Goal: Task Accomplishment & Management: Manage account settings

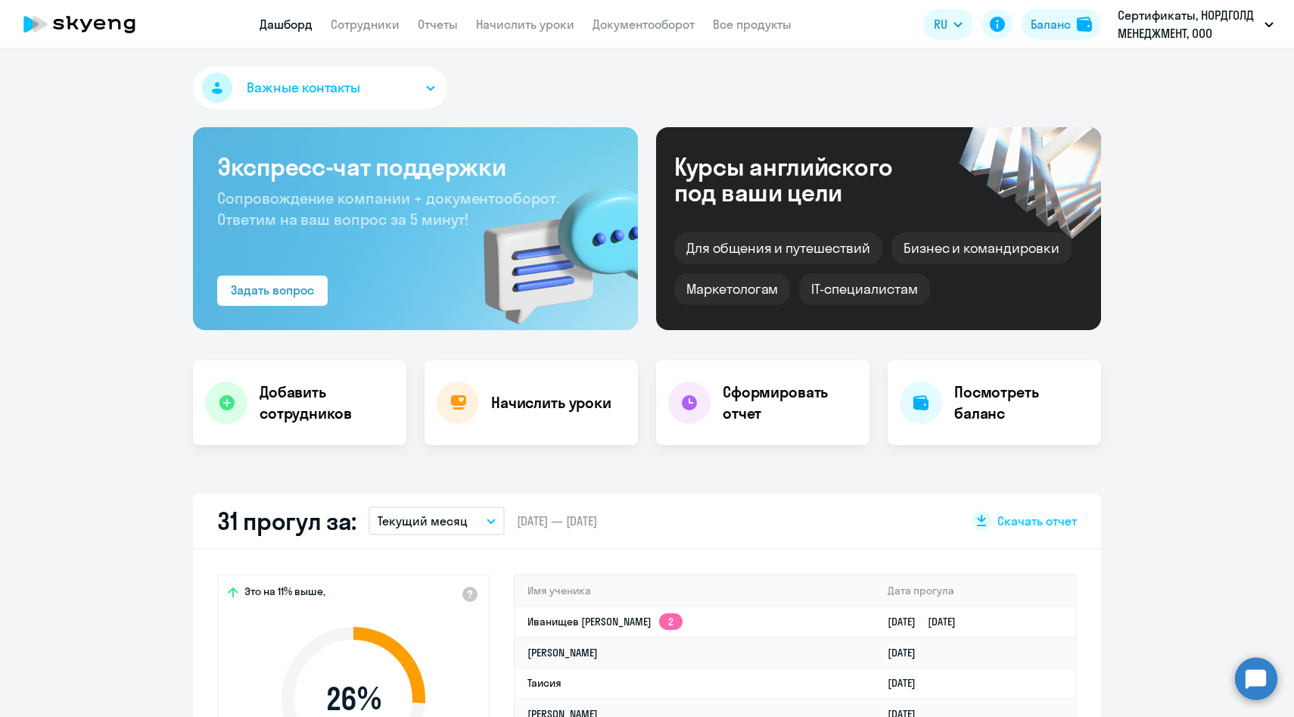
select select "30"
click at [534, 31] on link "Начислить уроки" at bounding box center [525, 24] width 98 height 15
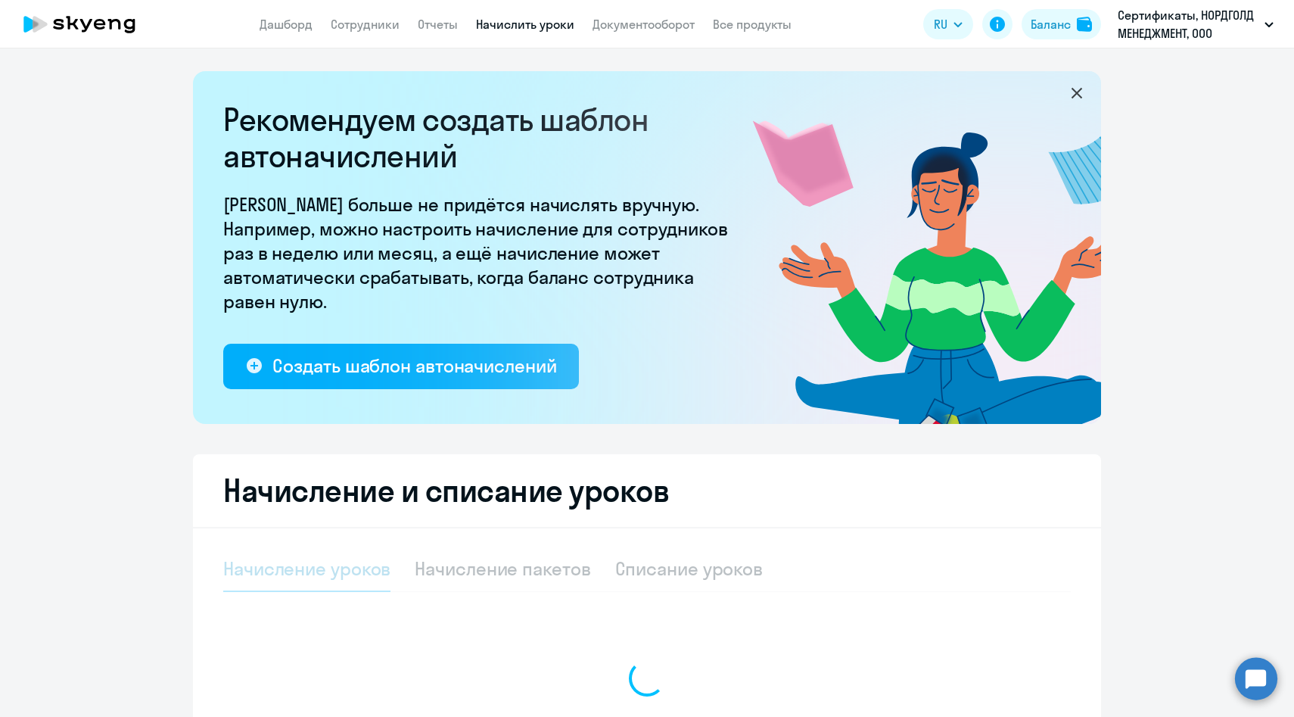
select select "10"
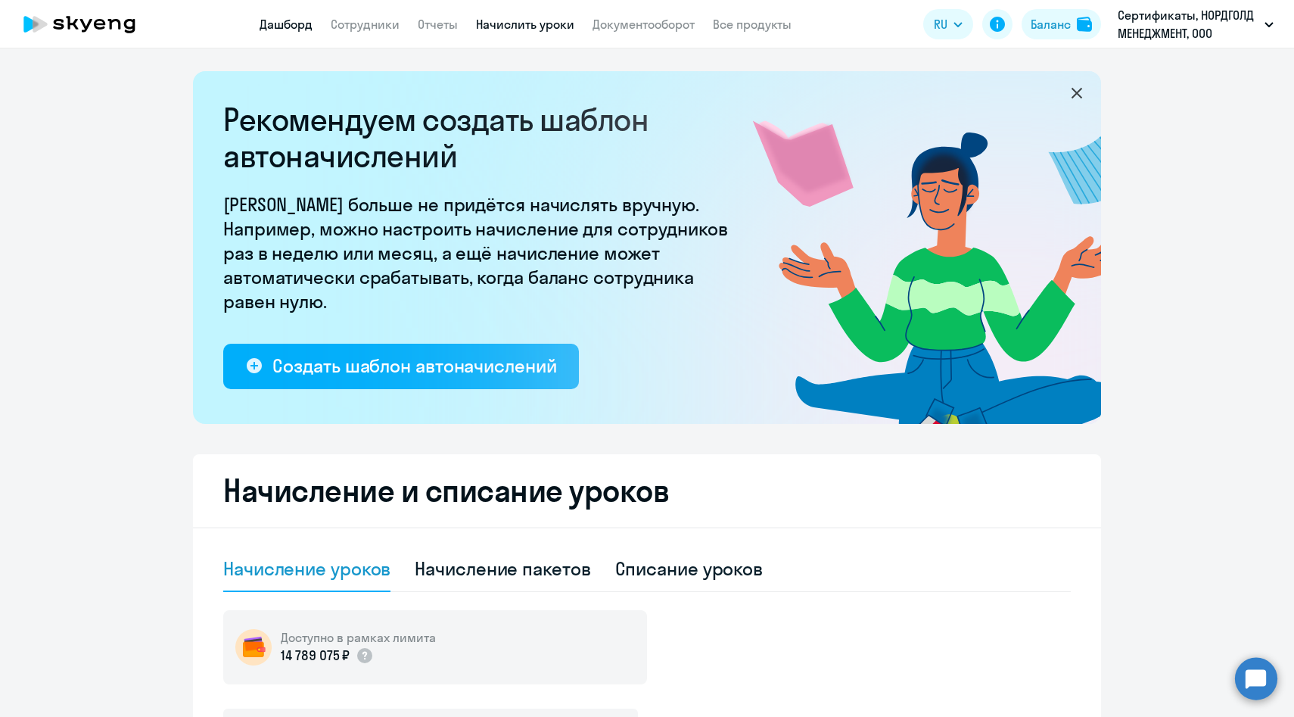
click at [274, 22] on link "Дашборд" at bounding box center [286, 24] width 53 height 15
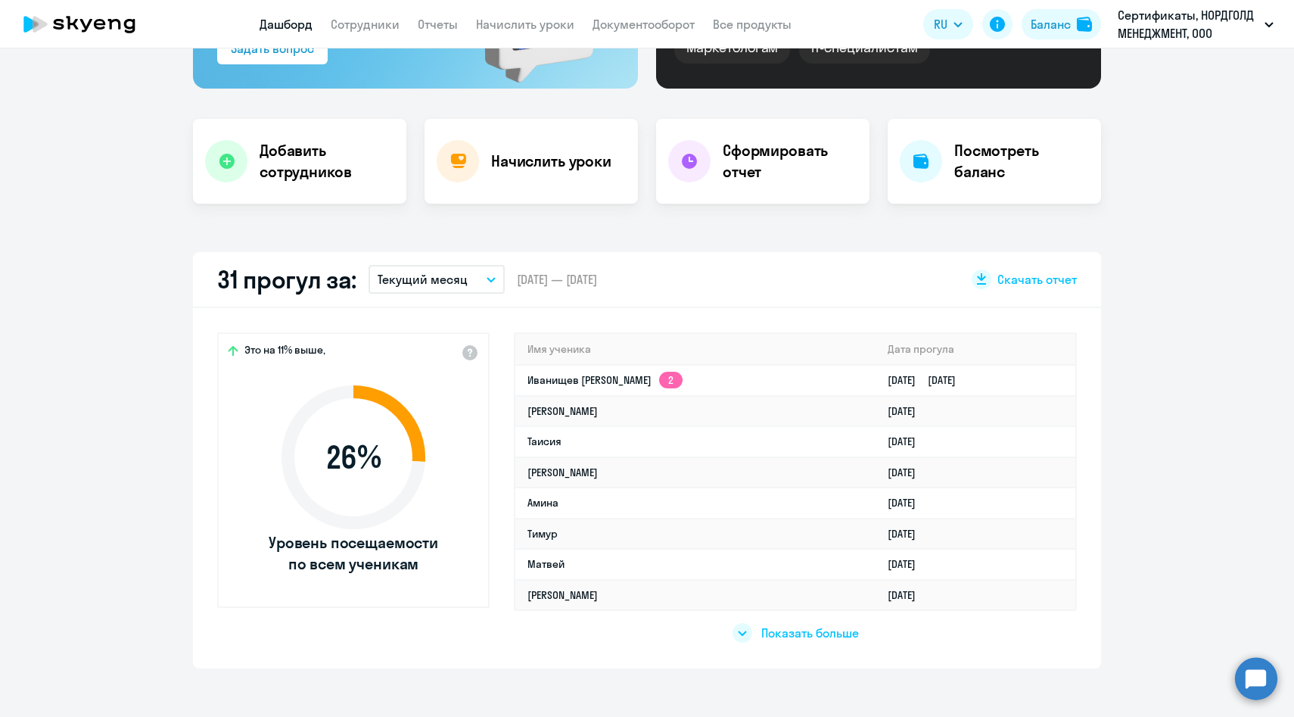
scroll to position [519, 0]
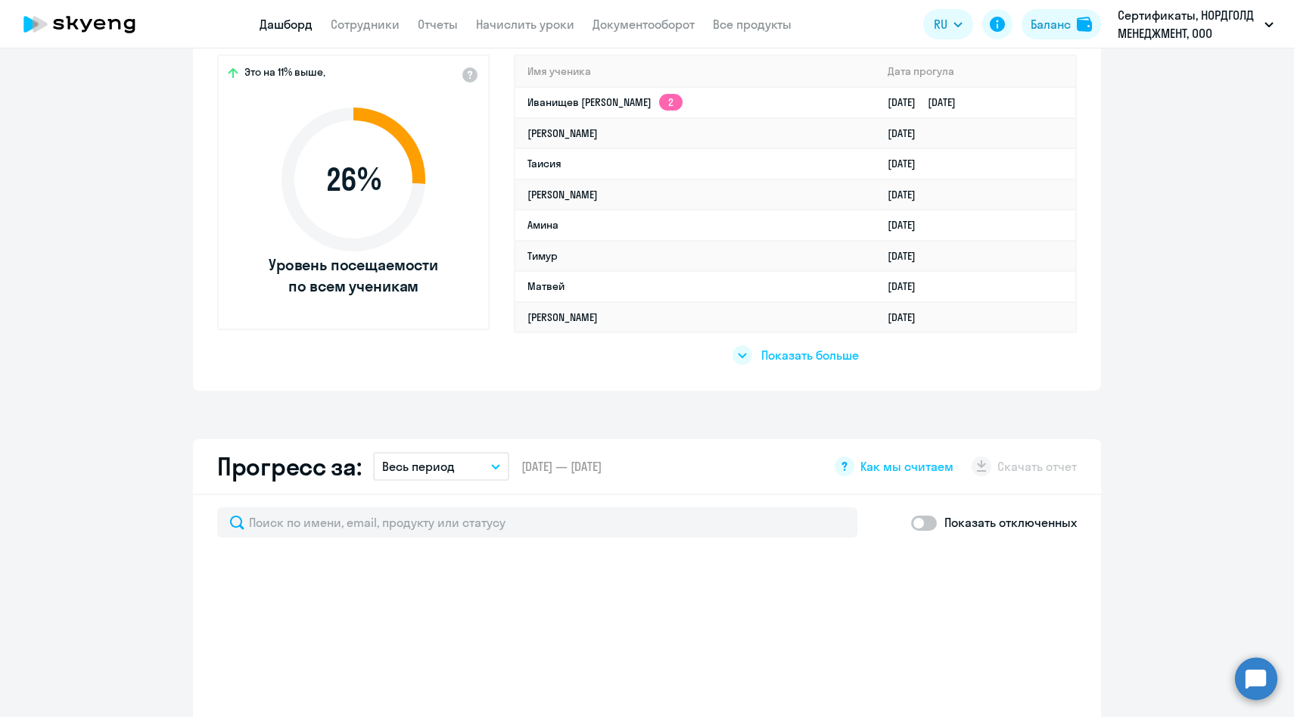
select select "30"
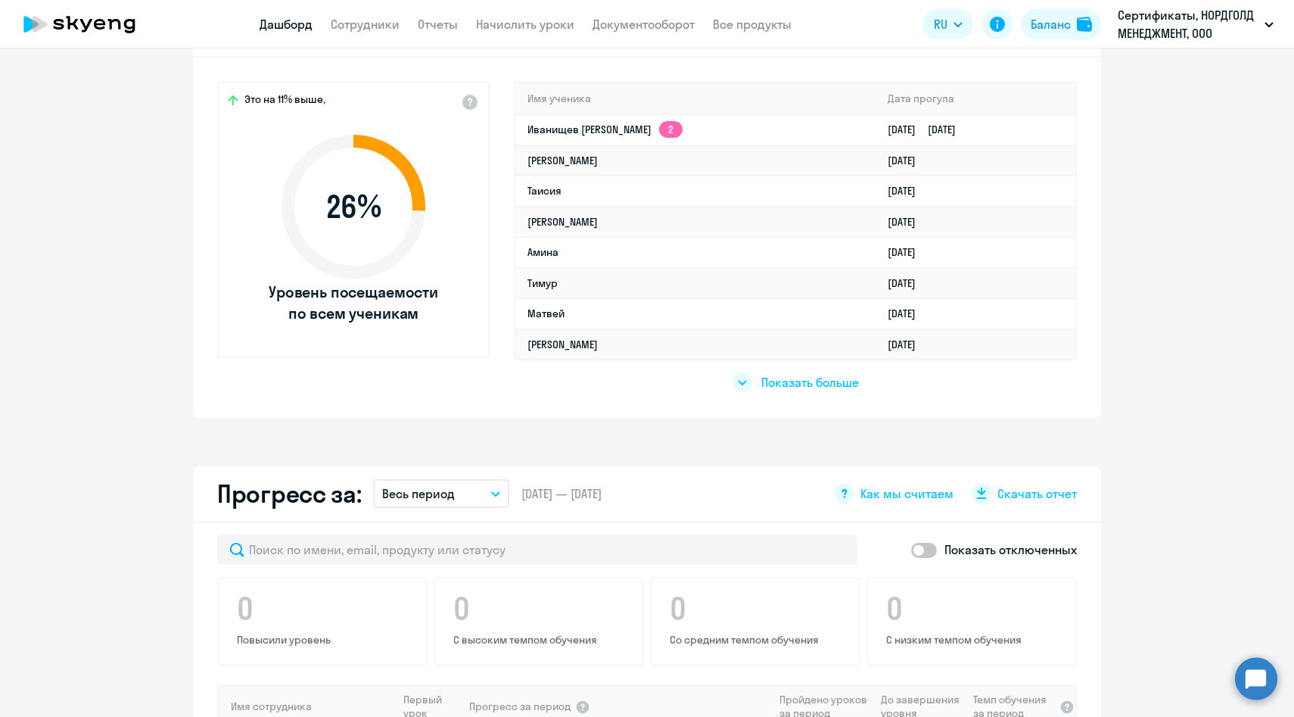
scroll to position [0, 0]
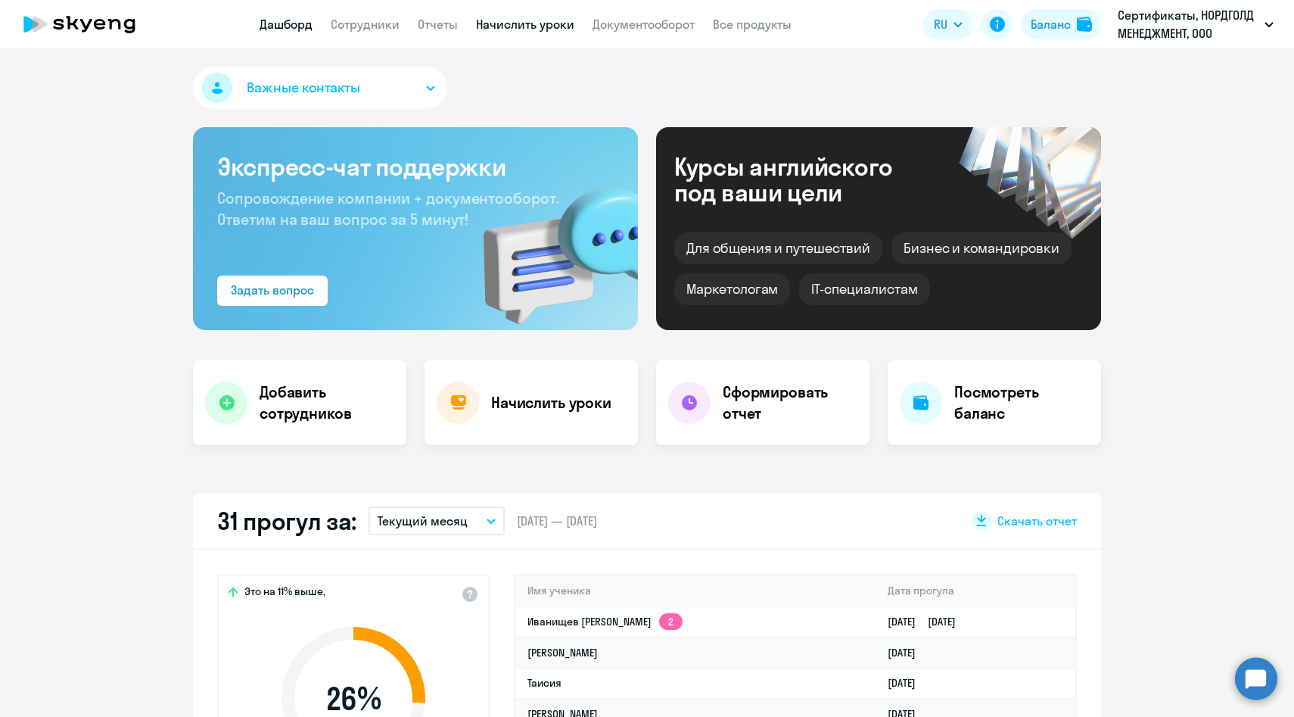
click at [515, 24] on link "Начислить уроки" at bounding box center [525, 24] width 98 height 15
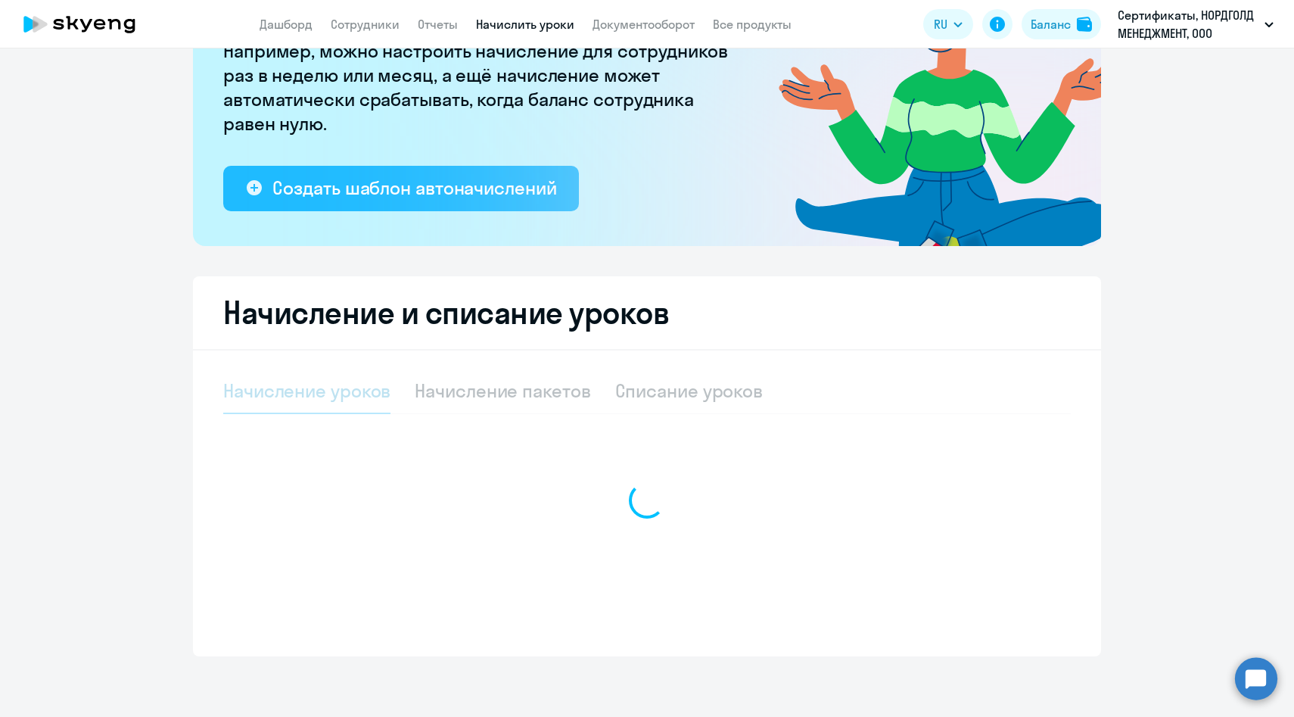
select select "10"
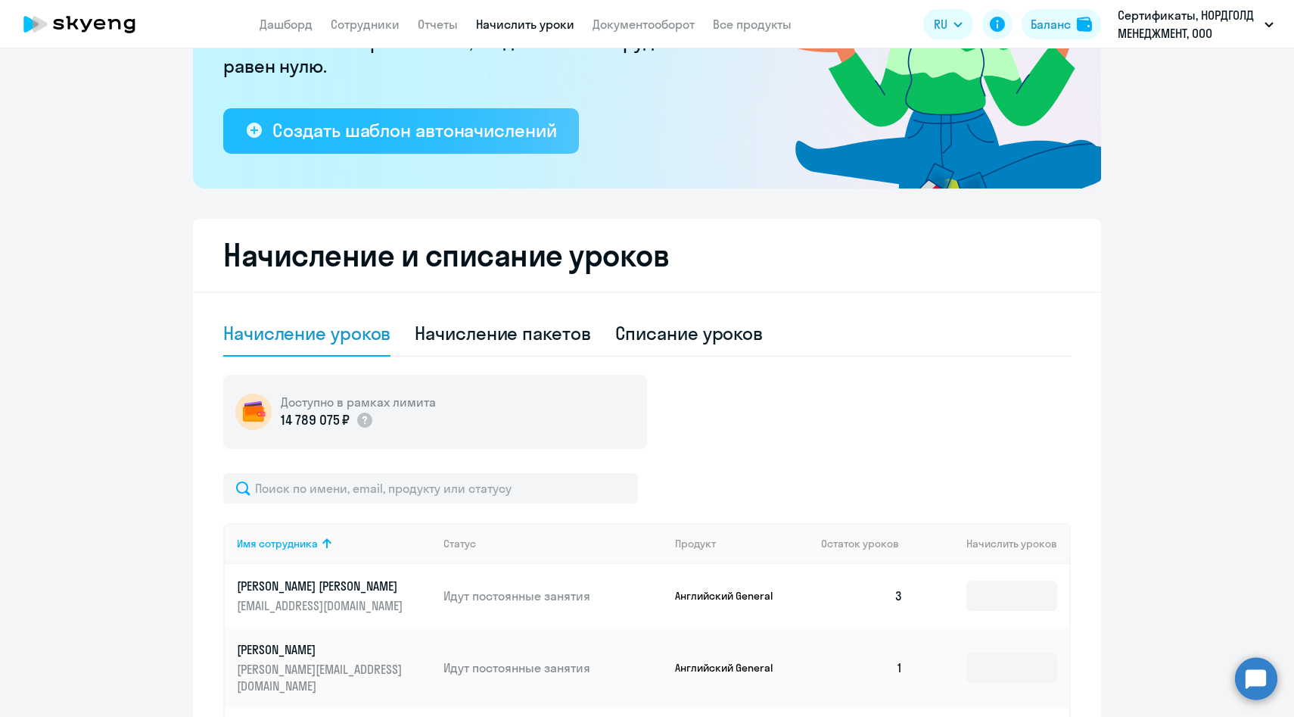
scroll to position [335, 0]
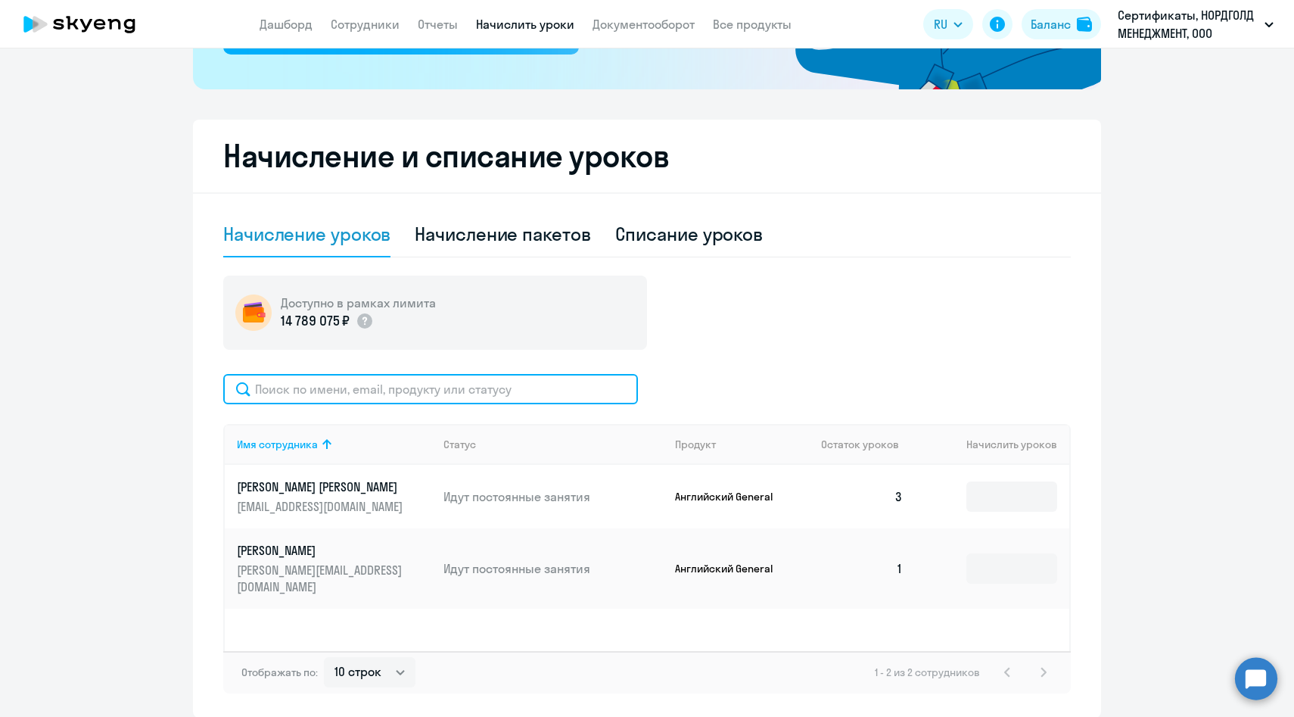
click at [446, 391] on input "text" at bounding box center [430, 389] width 415 height 30
paste input "[EMAIL_ADDRESS][DOMAIN_NAME]"
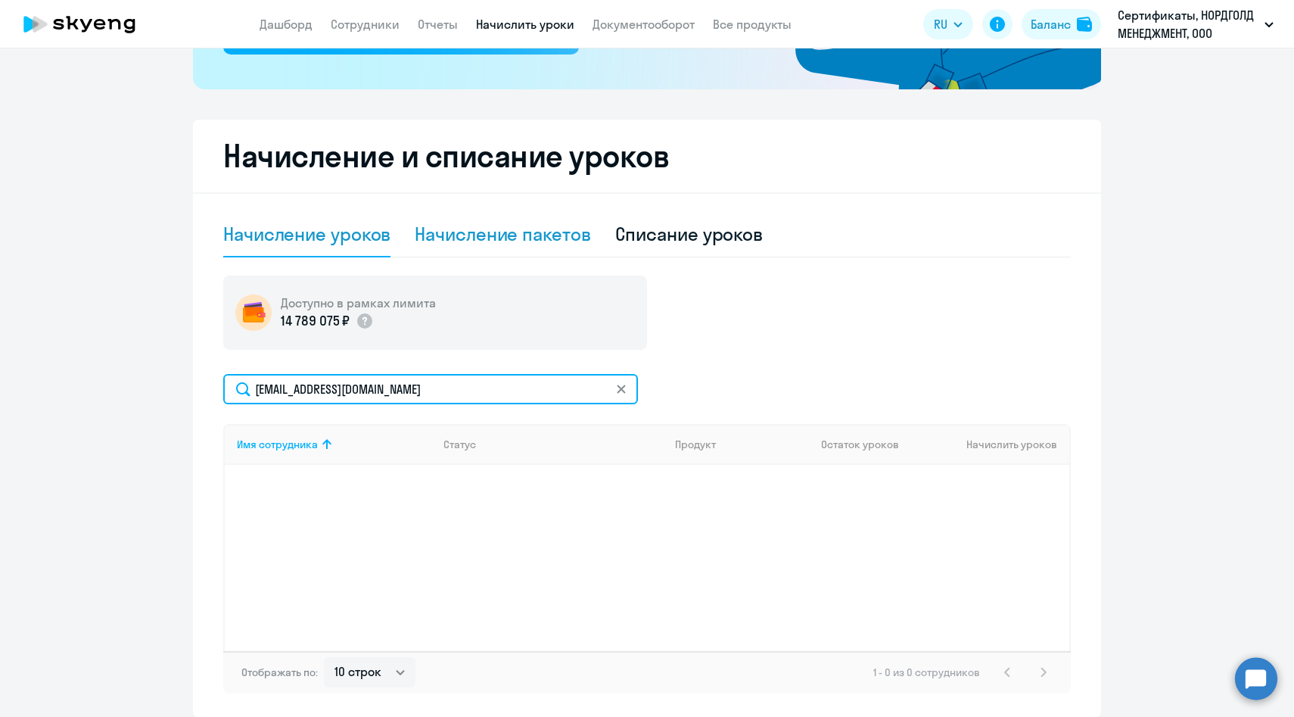
type input "[EMAIL_ADDRESS][DOMAIN_NAME]"
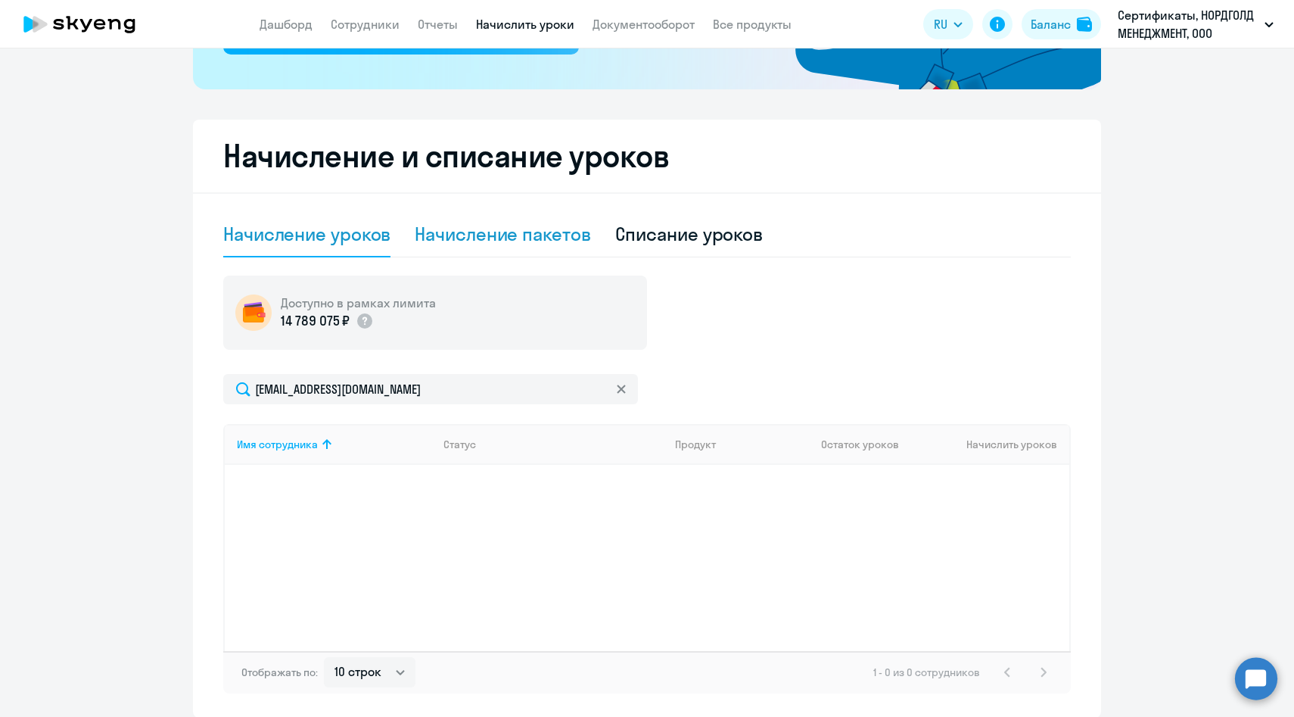
click at [494, 241] on div "Начисление пакетов" at bounding box center [503, 234] width 176 height 24
select select "10"
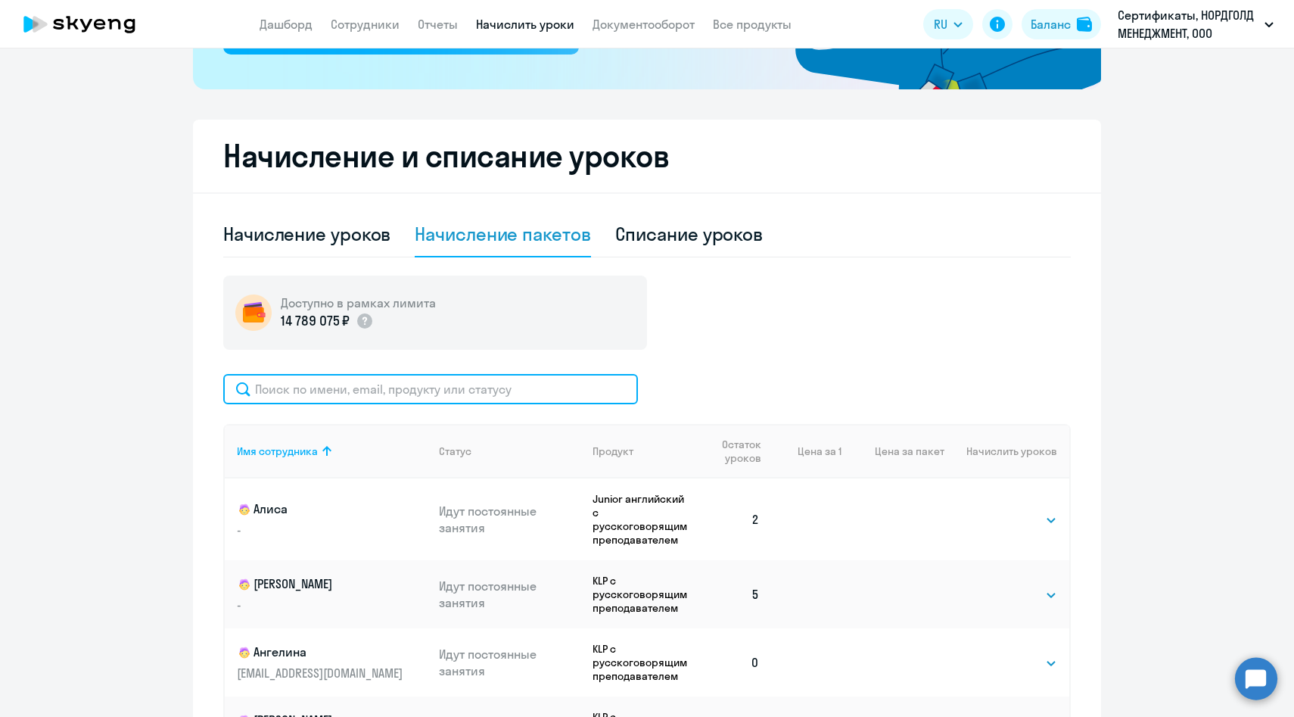
click at [400, 396] on input "text" at bounding box center [430, 389] width 415 height 30
paste input "[EMAIL_ADDRESS][DOMAIN_NAME]"
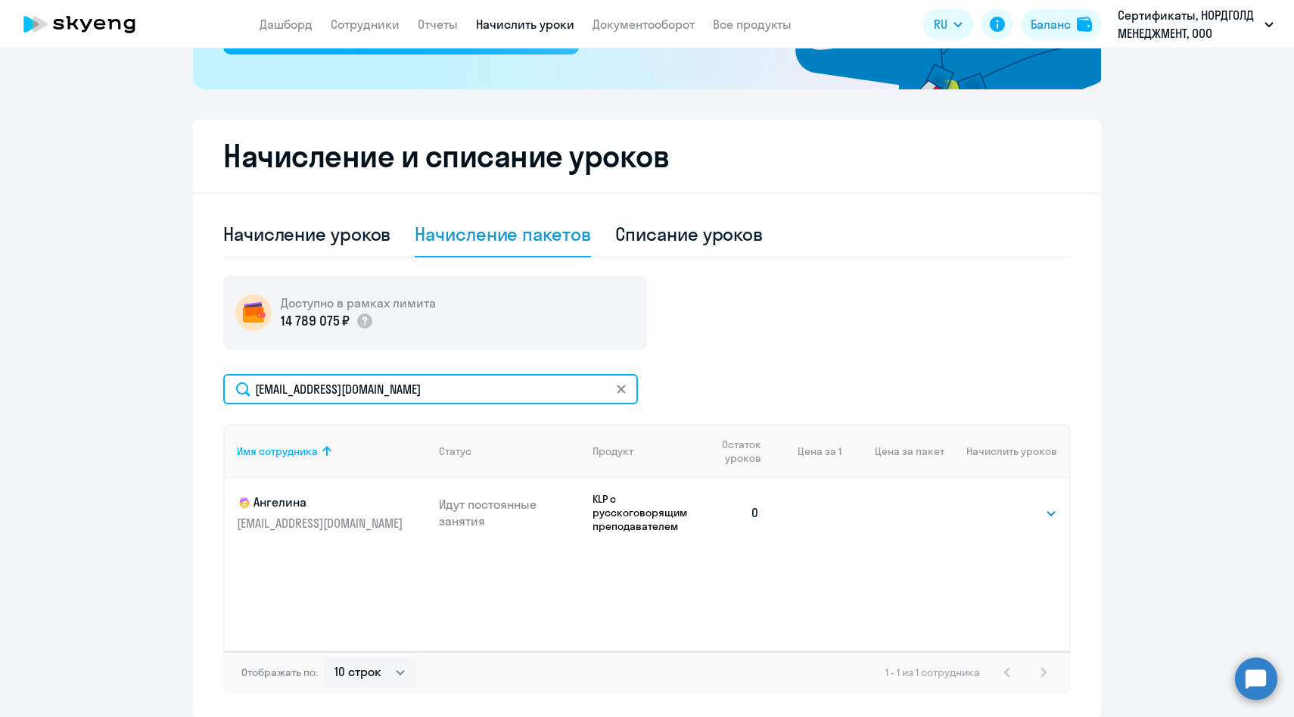
scroll to position [396, 0]
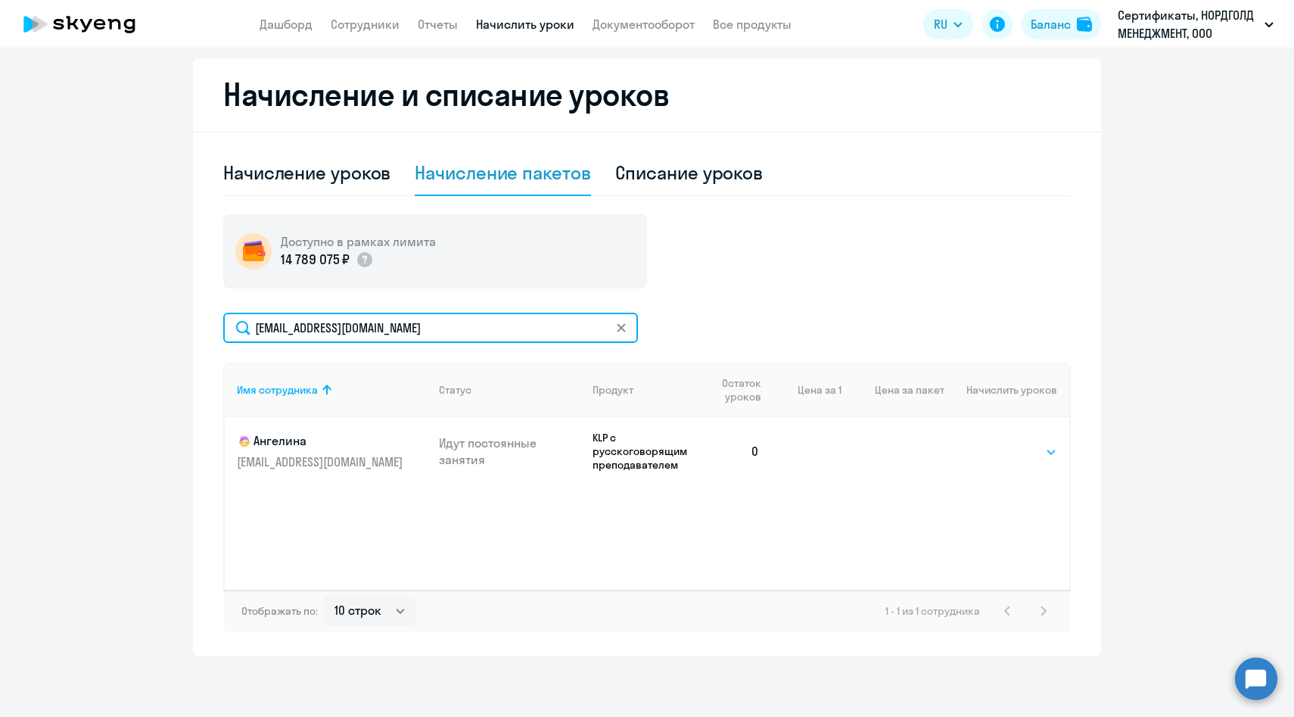
type input "[EMAIL_ADDRESS][DOMAIN_NAME]"
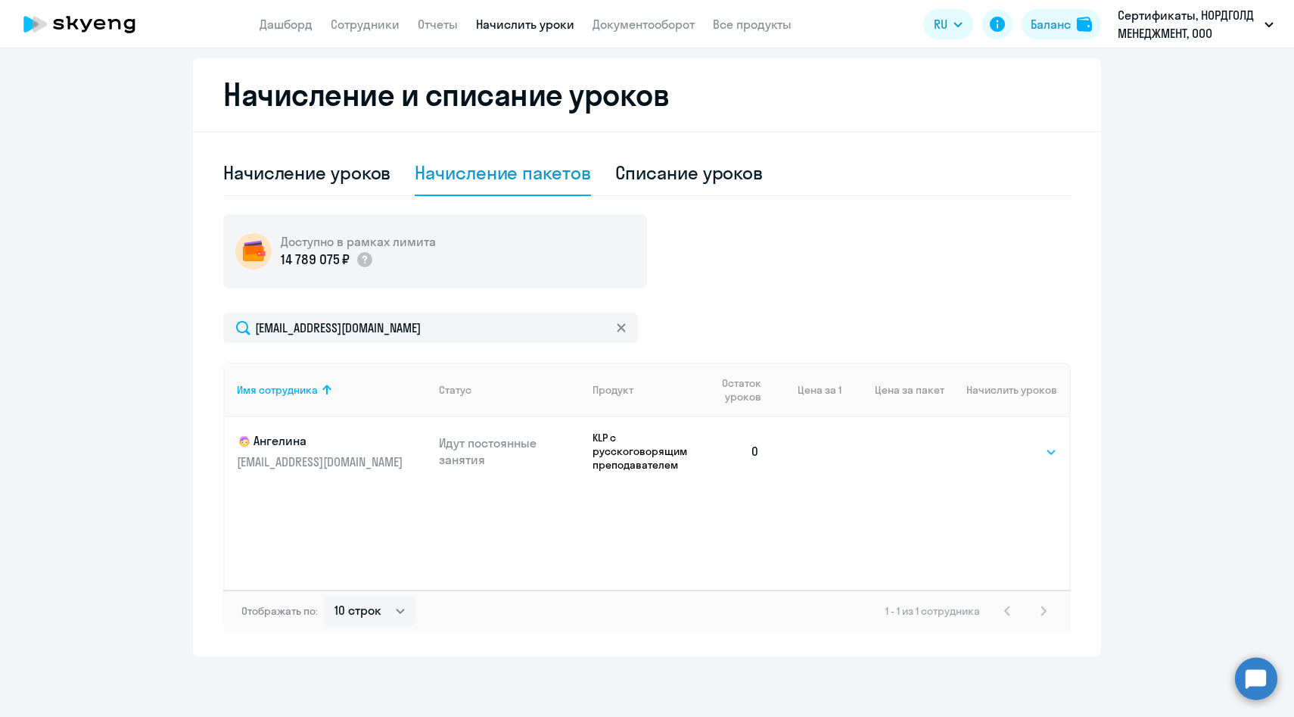
click at [1003, 453] on select "Выбрать 8 16 32 64 128" at bounding box center [1026, 452] width 62 height 18
select select "8"
click at [995, 443] on select "Выбрать 8 16 32 64 128" at bounding box center [1026, 452] width 62 height 18
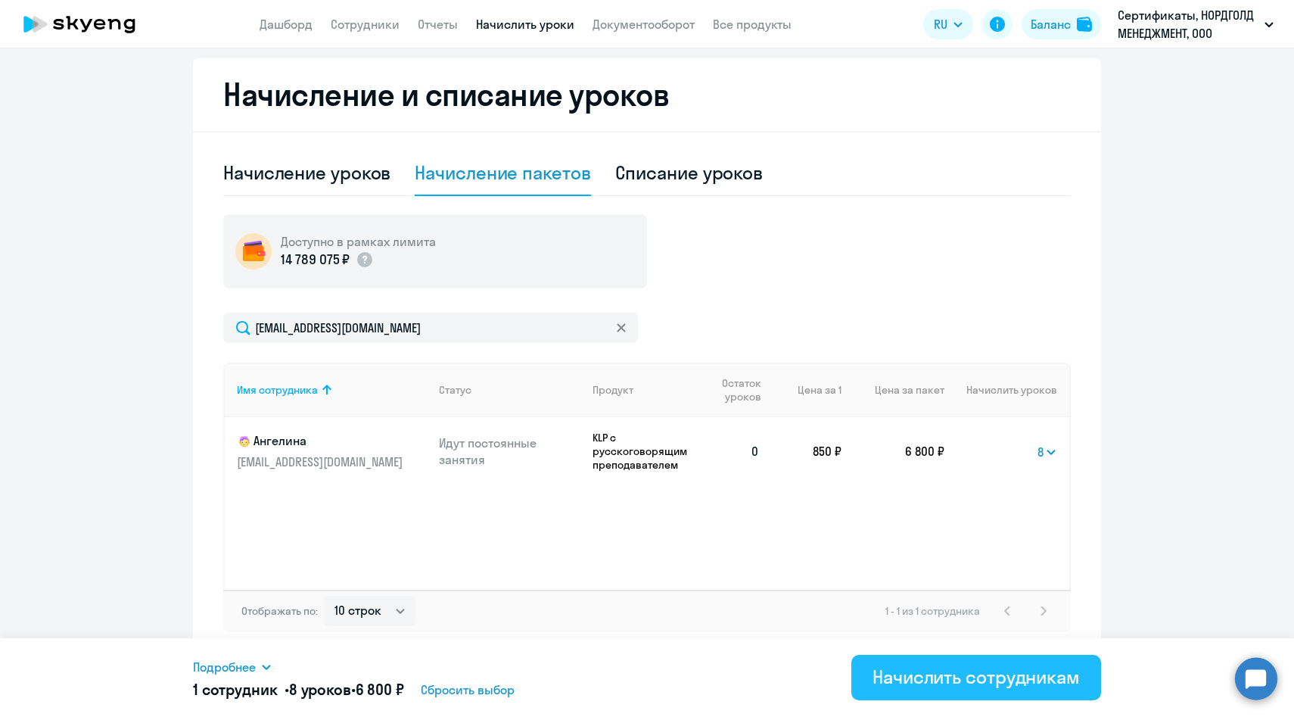
click at [942, 674] on div "Начислить сотрудникам" at bounding box center [976, 677] width 207 height 24
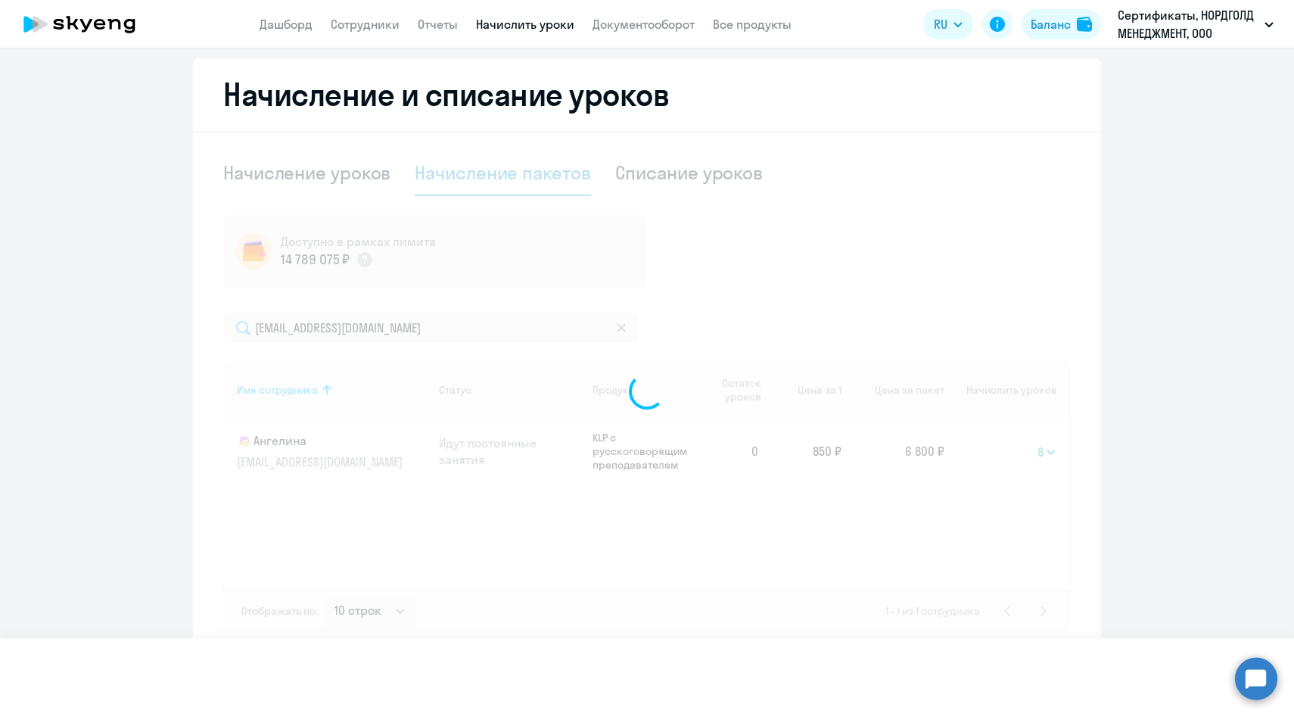
select select
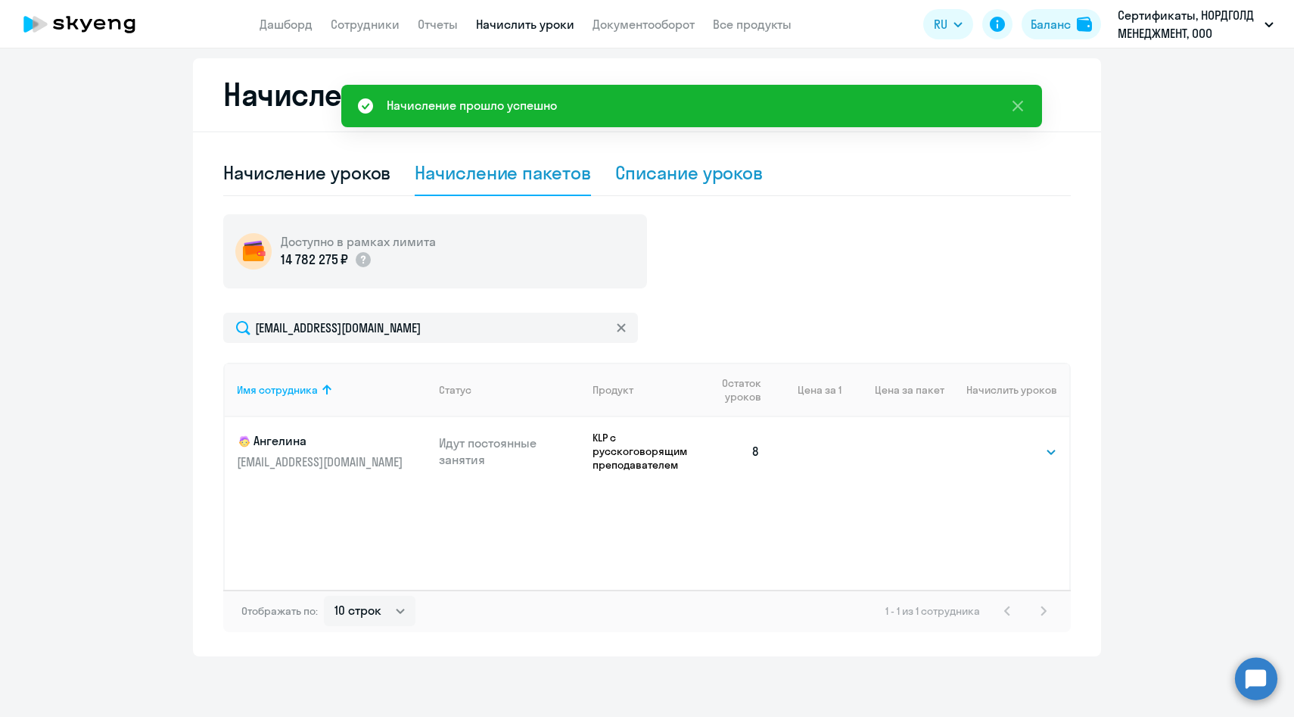
click at [704, 178] on div "Списание уроков" at bounding box center [689, 172] width 148 height 24
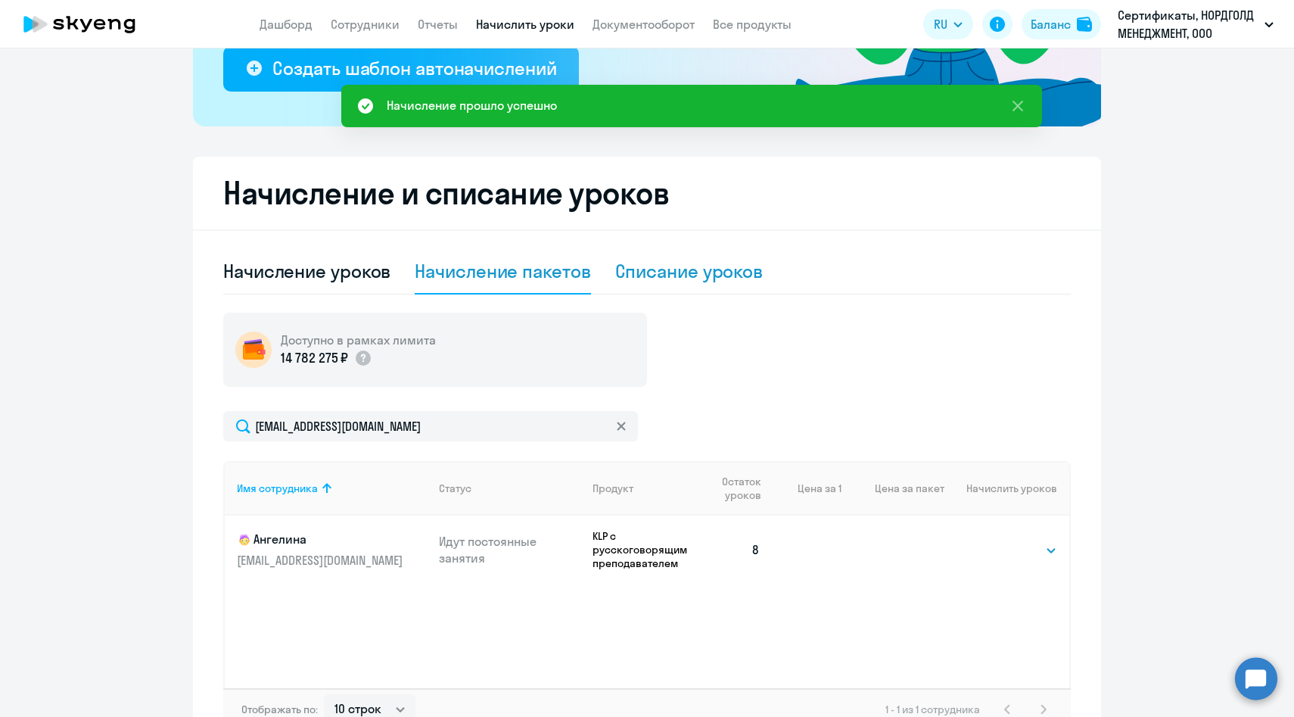
select select "10"
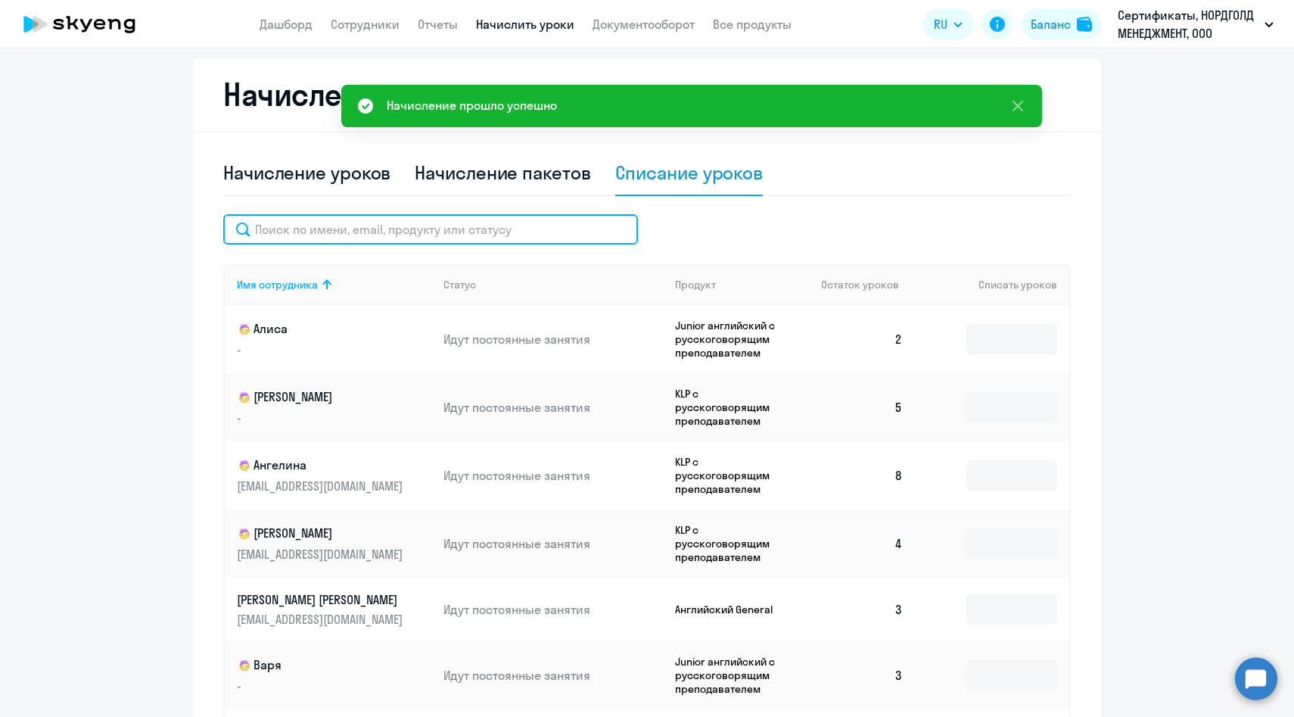
click at [402, 235] on input "text" at bounding box center [430, 229] width 415 height 30
paste input "[EMAIL_ADDRESS][DOMAIN_NAME]"
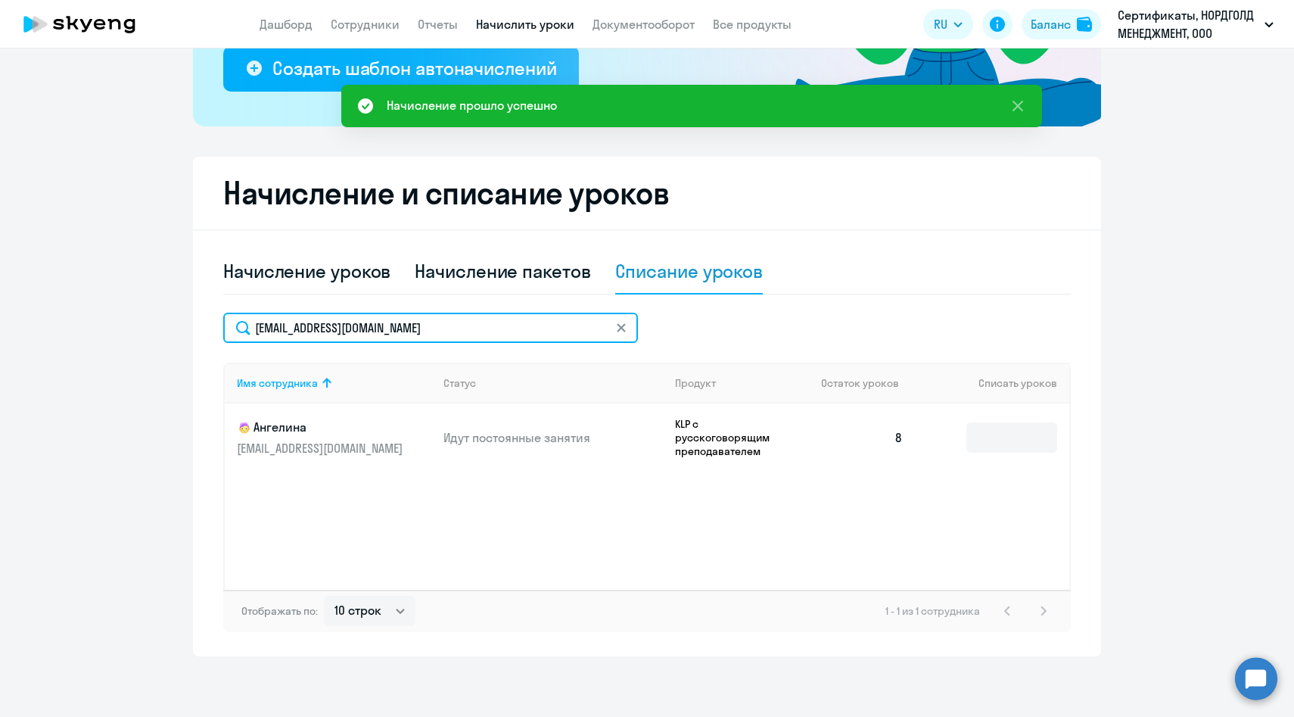
scroll to position [297, 0]
type input "[EMAIL_ADDRESS][DOMAIN_NAME]"
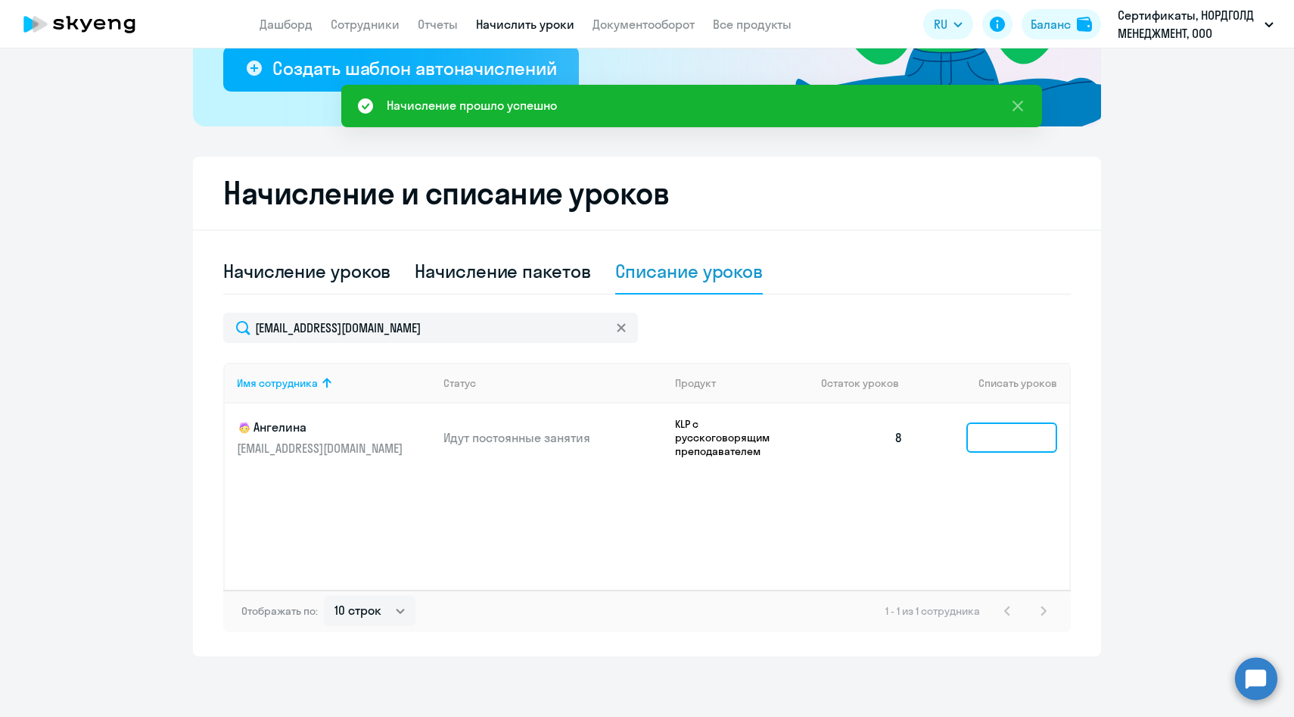
click at [995, 438] on input at bounding box center [1012, 437] width 91 height 30
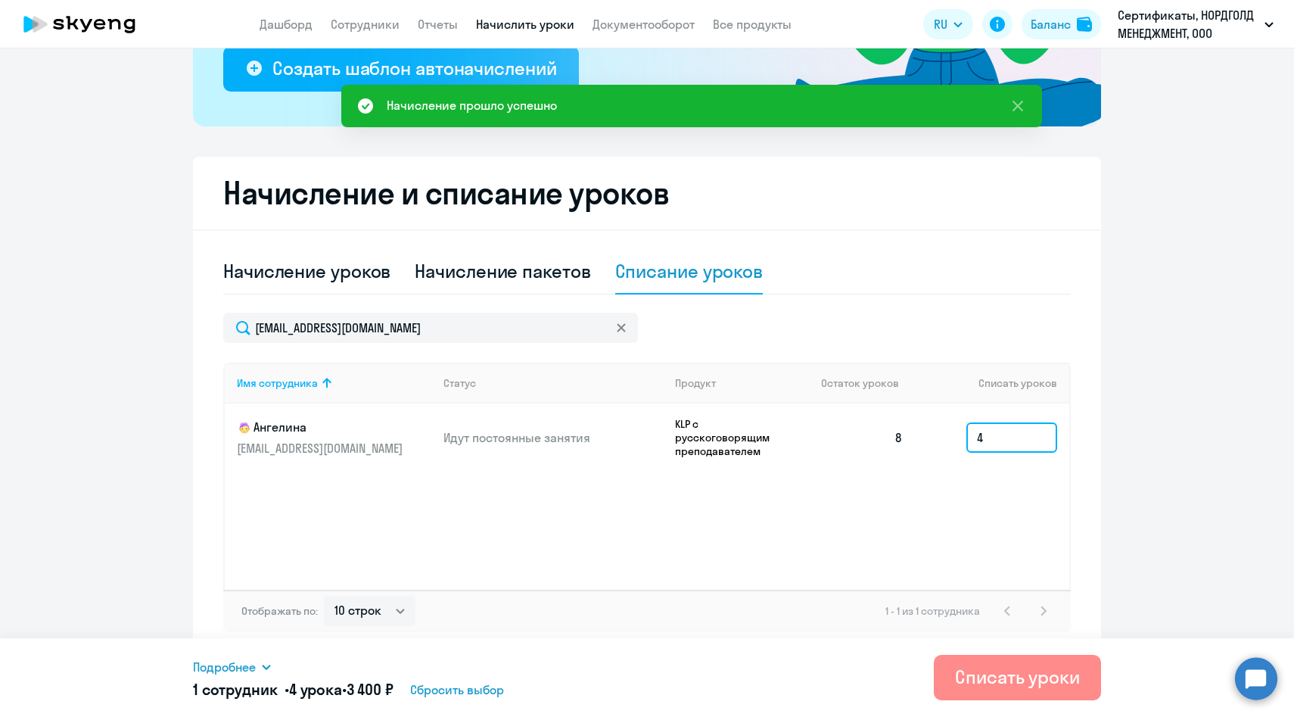
type input "4"
click at [987, 669] on div "Списать уроки" at bounding box center [1017, 677] width 125 height 24
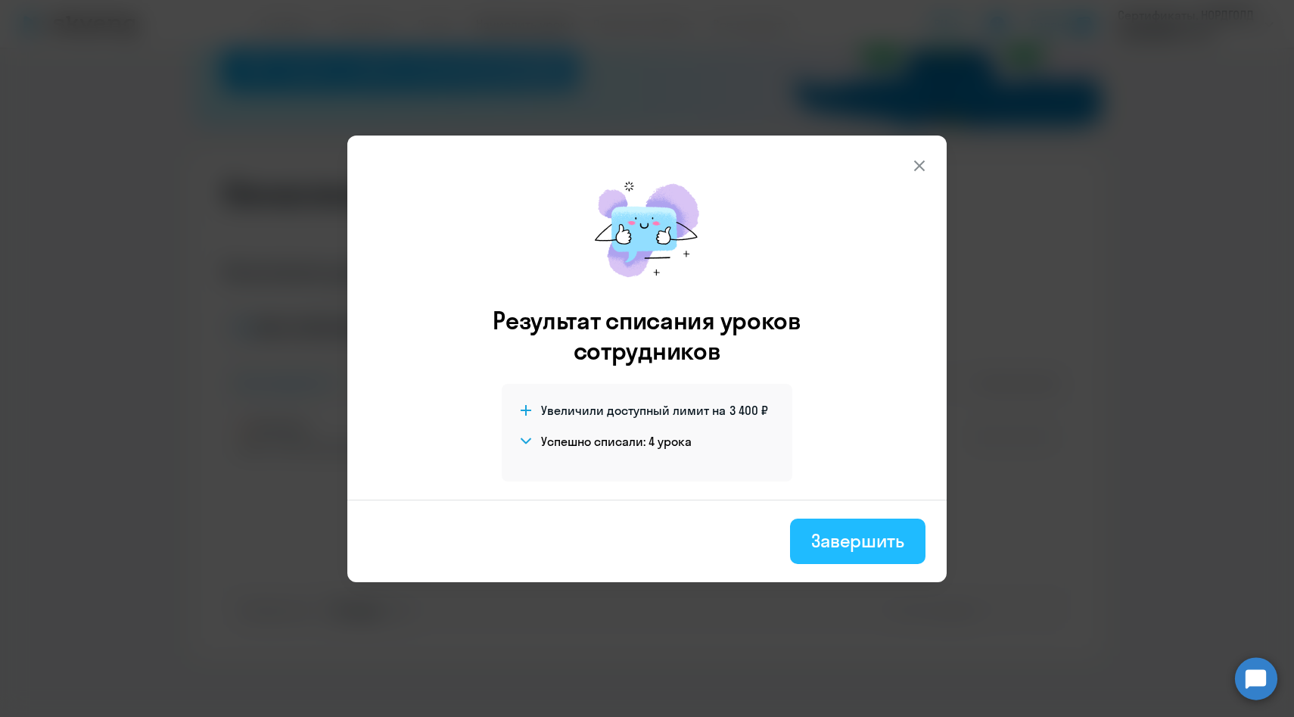
click at [846, 542] on div "Завершить" at bounding box center [857, 540] width 93 height 24
